Goal: Information Seeking & Learning: Learn about a topic

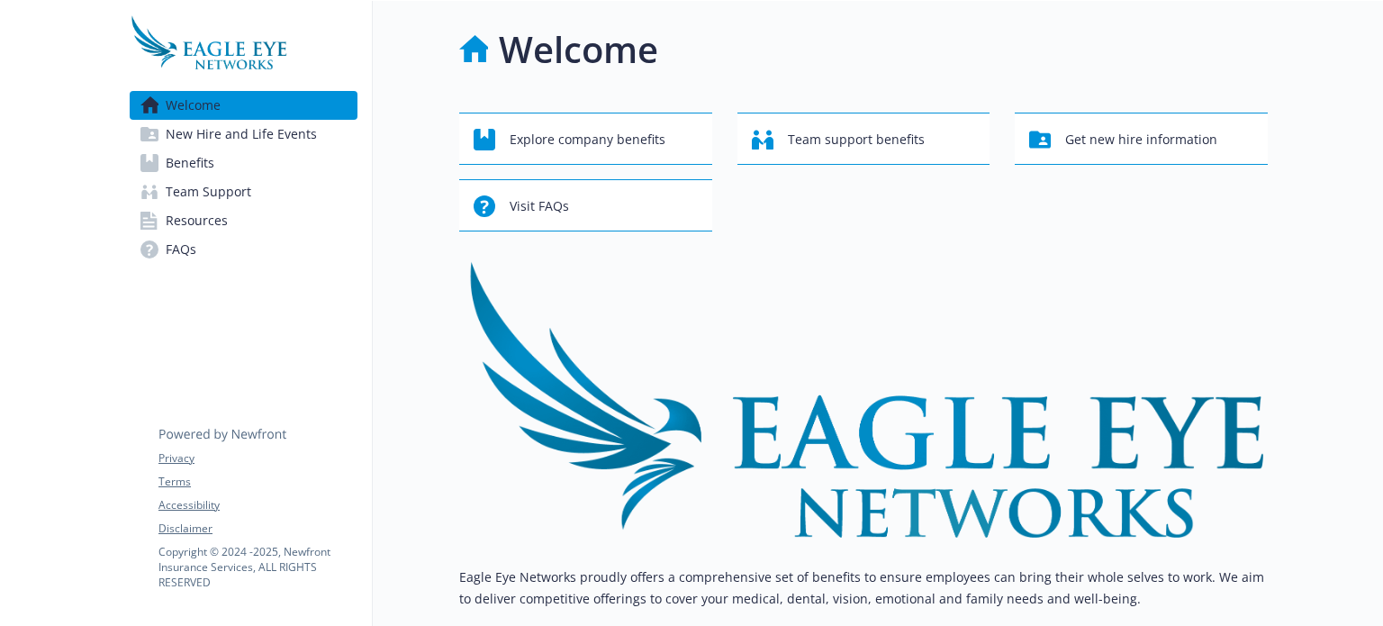
click at [277, 149] on link "Benefits" at bounding box center [244, 163] width 228 height 29
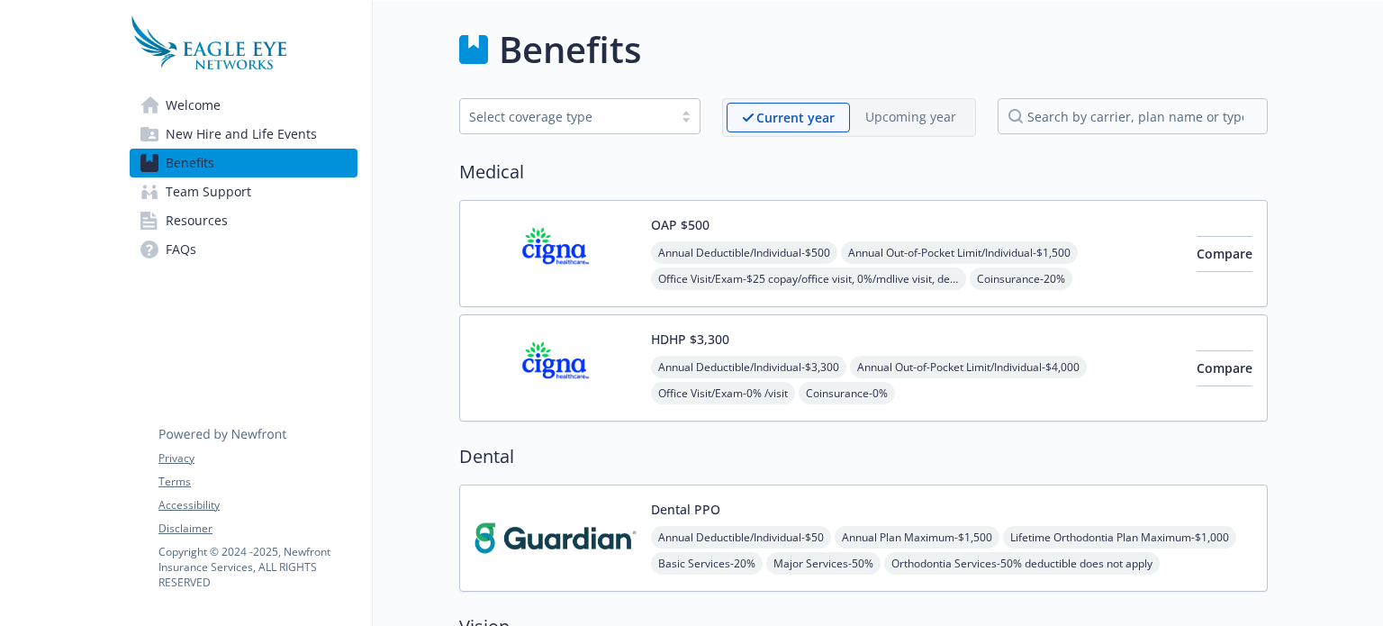
click at [821, 356] on div "Annual Deductible/Individual - $3,300 Annual Out-of-Pocket Limit/Individual - $…" at bounding box center [916, 433] width 531 height 154
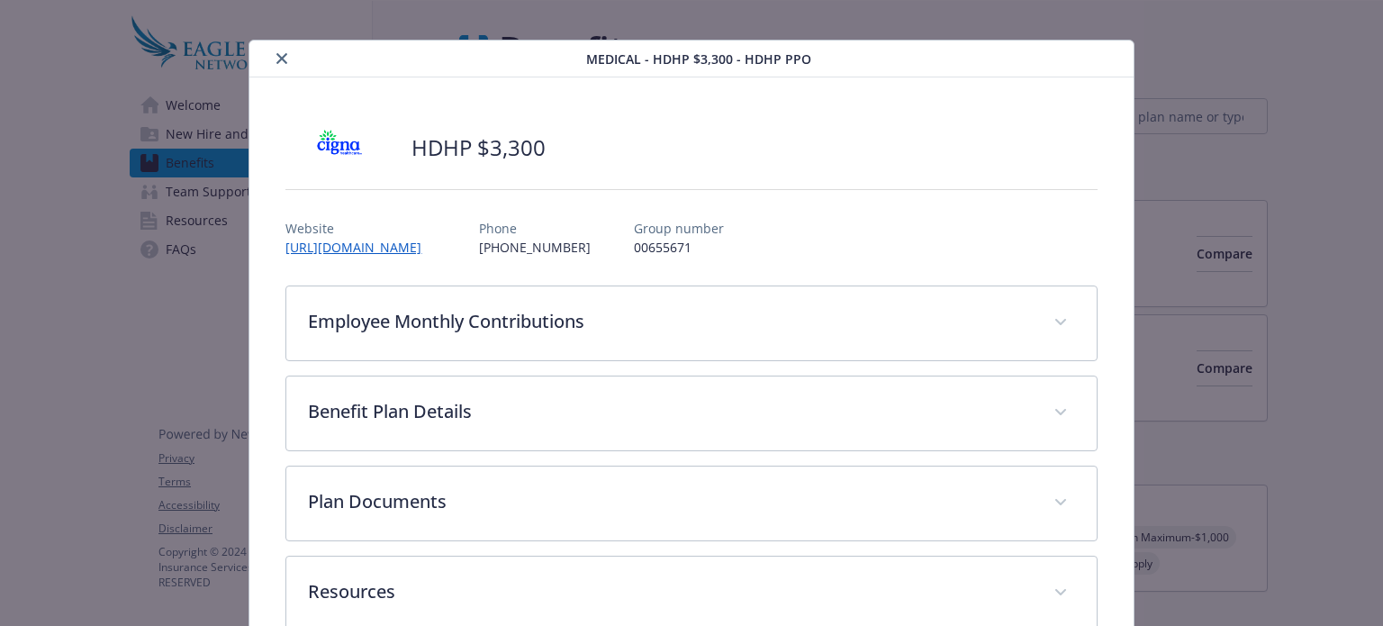
scroll to position [30, 0]
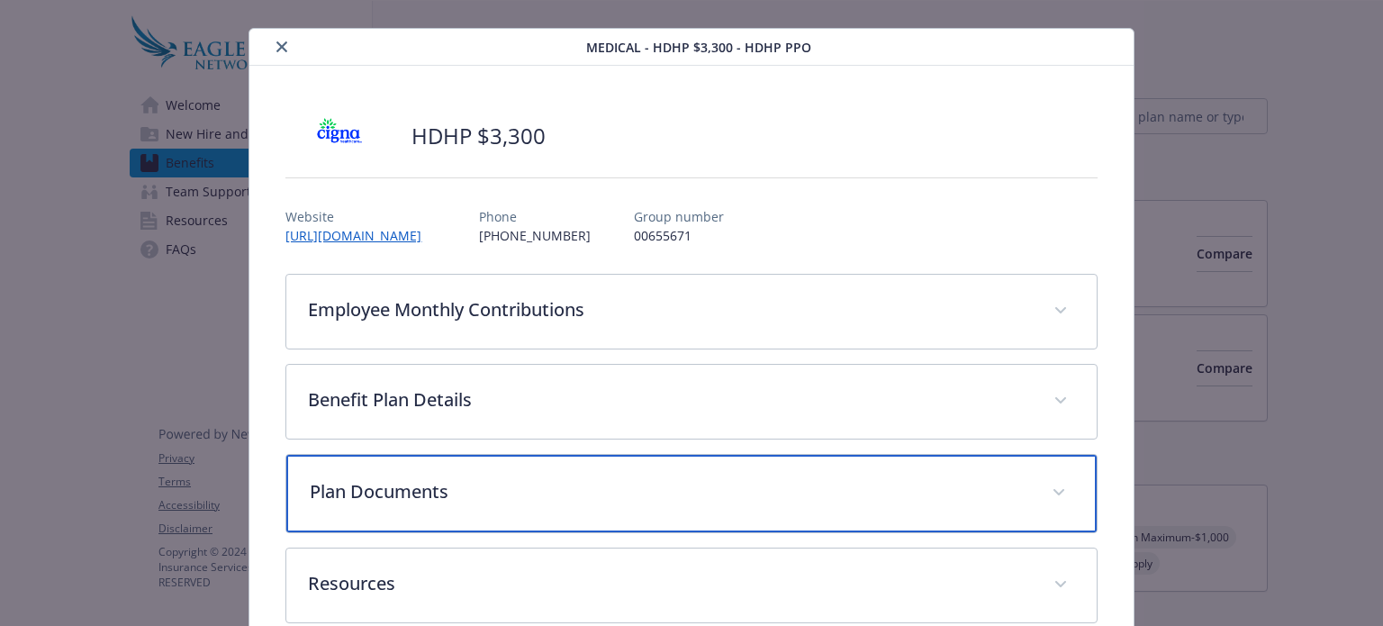
click at [583, 478] on p "Plan Documents" at bounding box center [670, 491] width 720 height 27
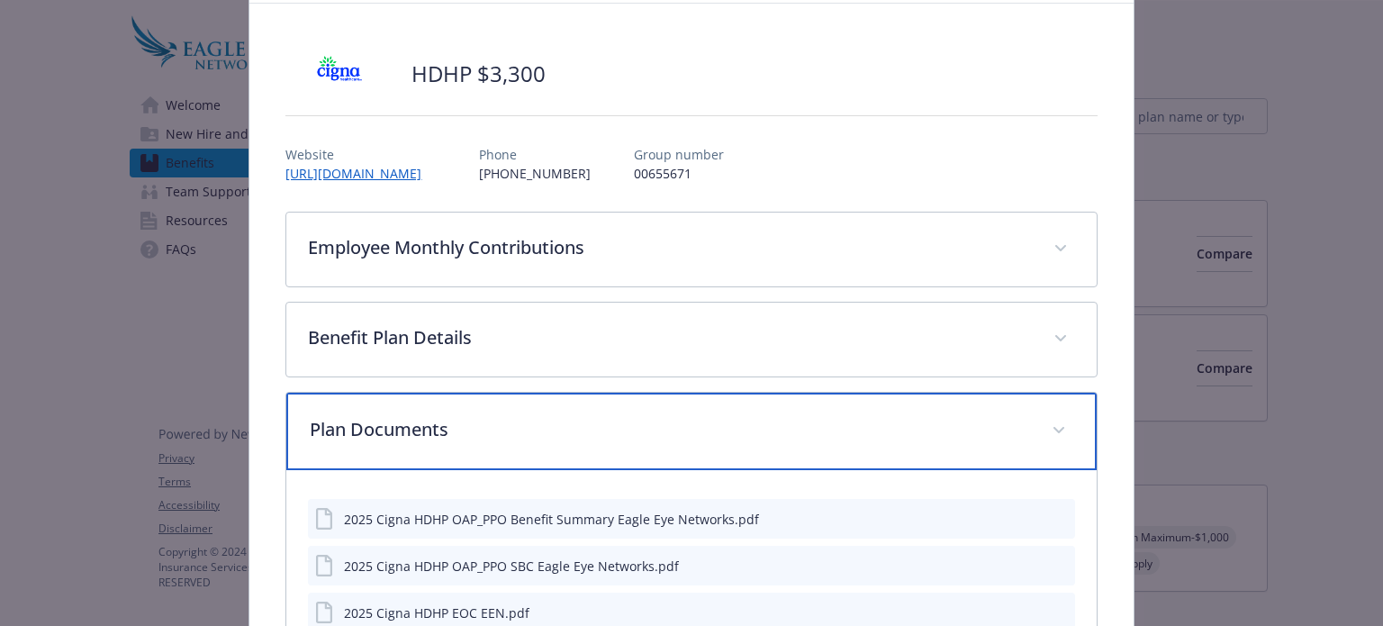
scroll to position [187, 0]
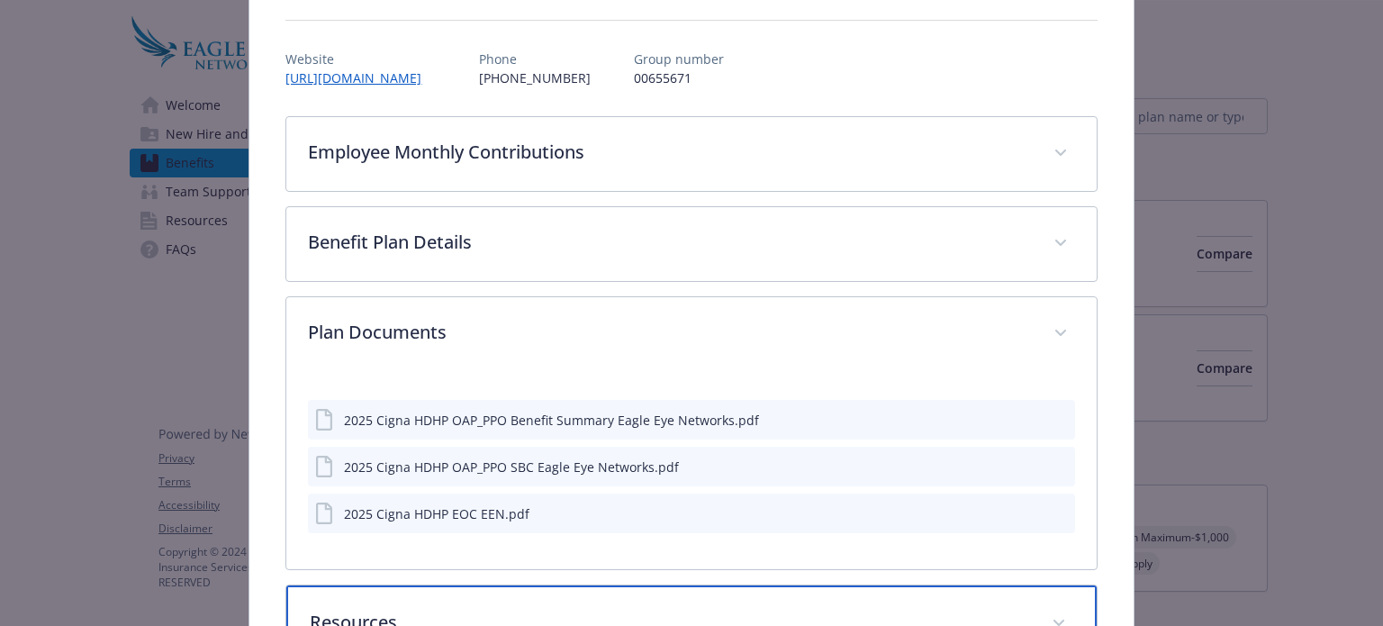
click at [504, 609] on p "Resources" at bounding box center [670, 622] width 720 height 27
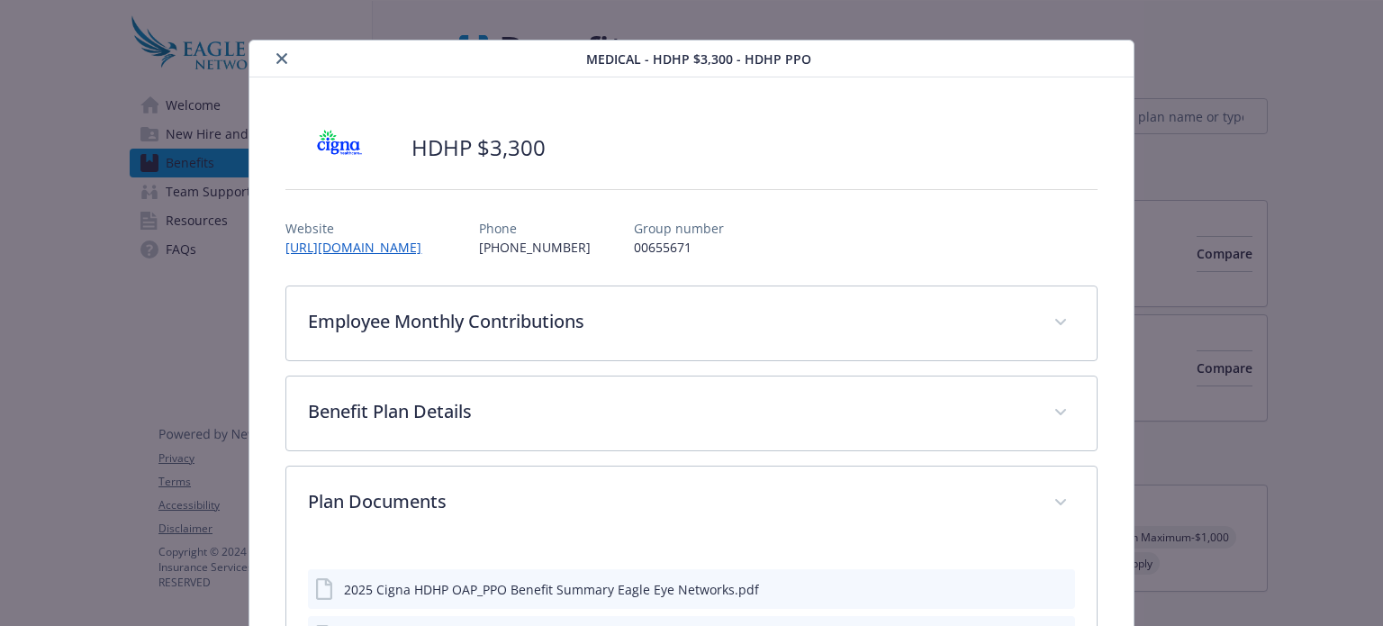
scroll to position [0, 0]
